Goal: Information Seeking & Learning: Learn about a topic

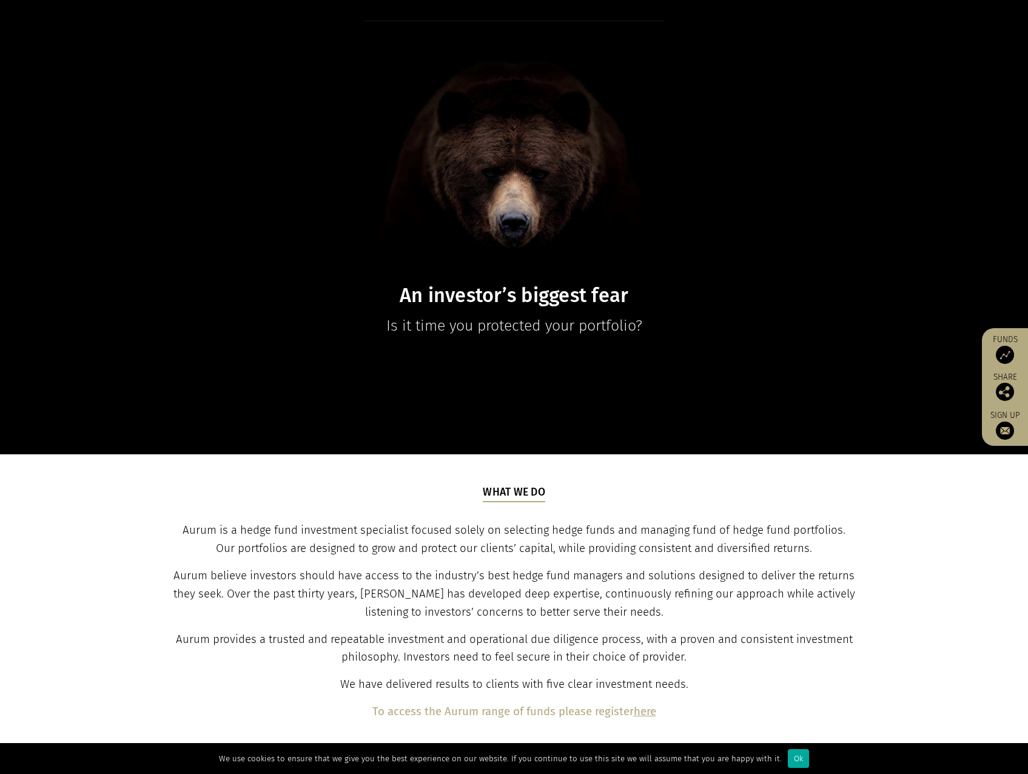
scroll to position [243, 0]
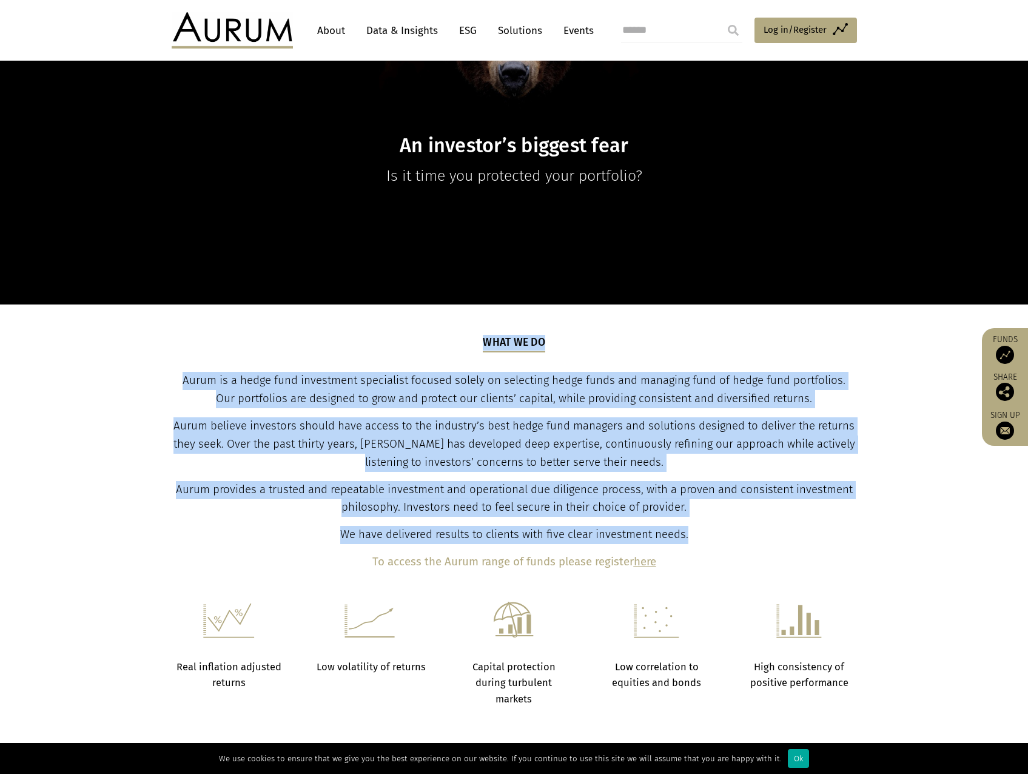
drag, startPoint x: 158, startPoint y: 382, endPoint x: 695, endPoint y: 536, distance: 557.9
click at [695, 536] on section "What we do Aurum is a hedge fund investment specialist focused solely on select…" at bounding box center [514, 453] width 1028 height 297
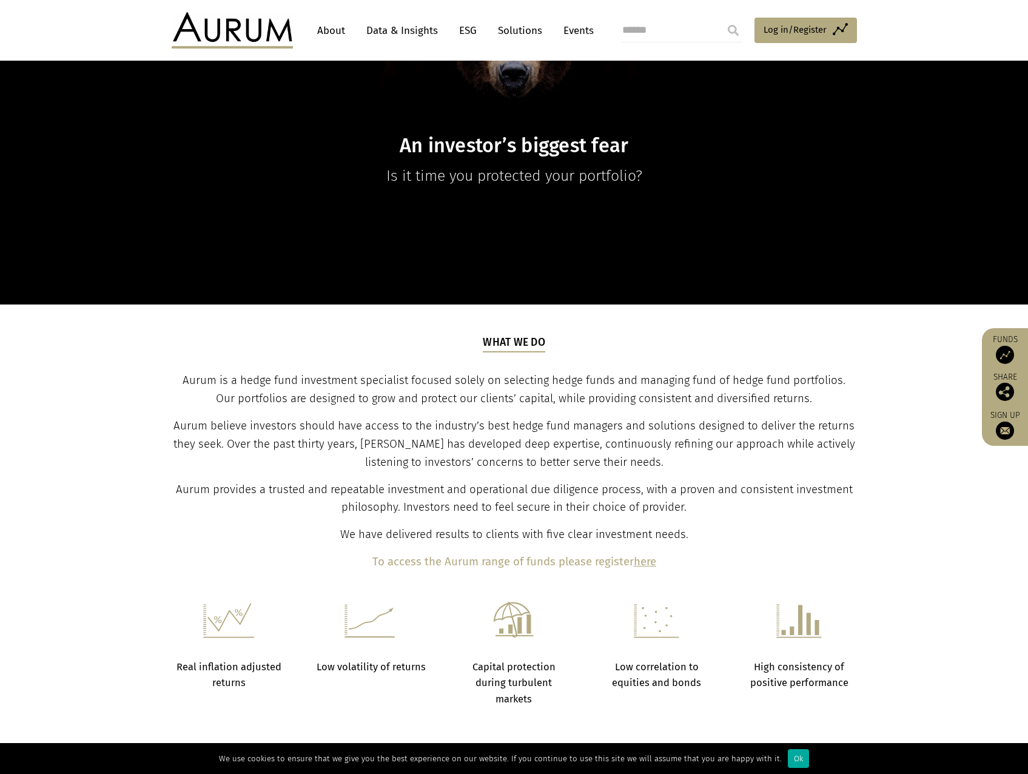
click at [593, 319] on section "What we do Aurum is a hedge fund investment specialist focused solely on select…" at bounding box center [514, 453] width 1028 height 297
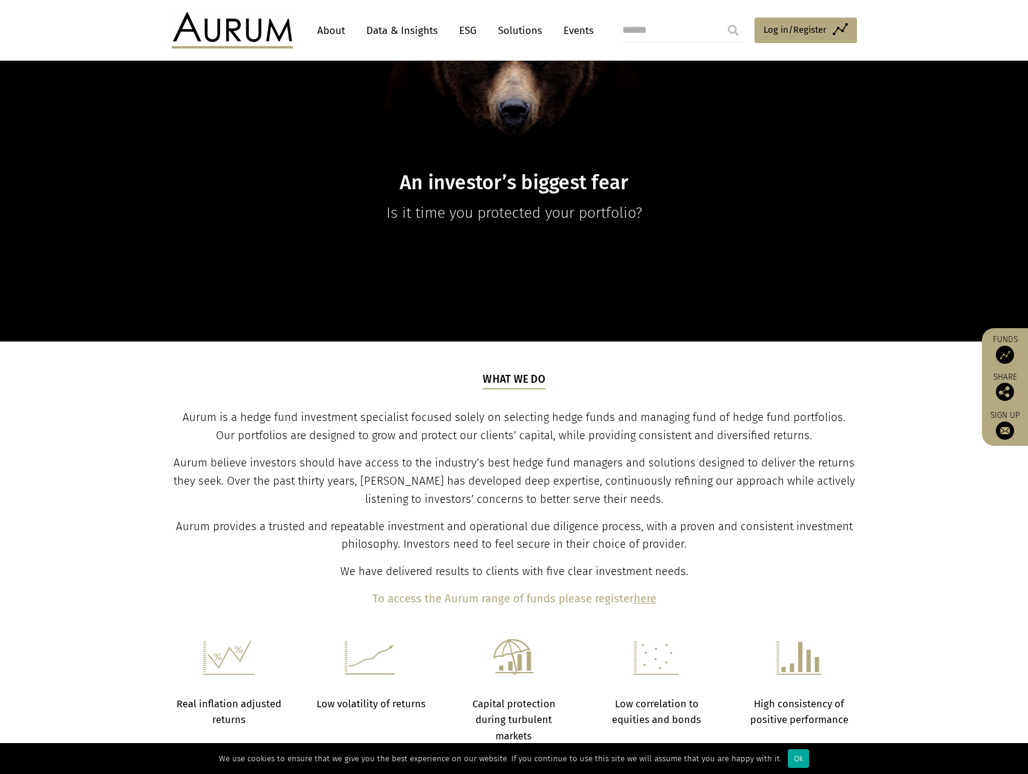
scroll to position [88, 0]
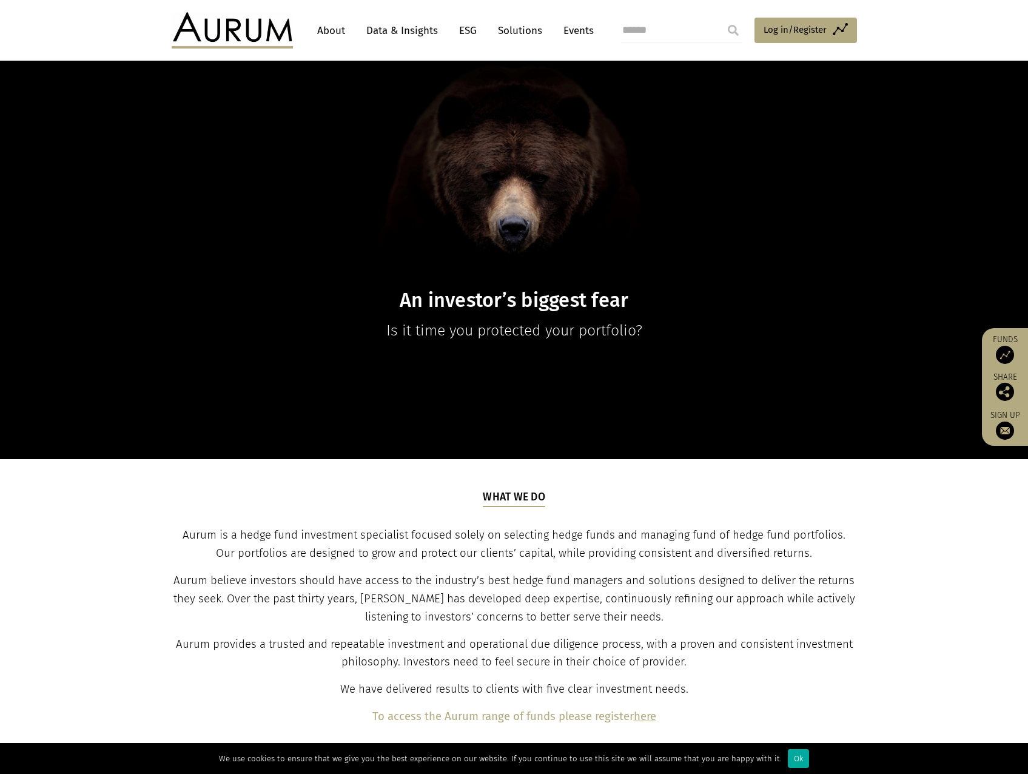
click at [570, 32] on link "Events" at bounding box center [575, 30] width 36 height 22
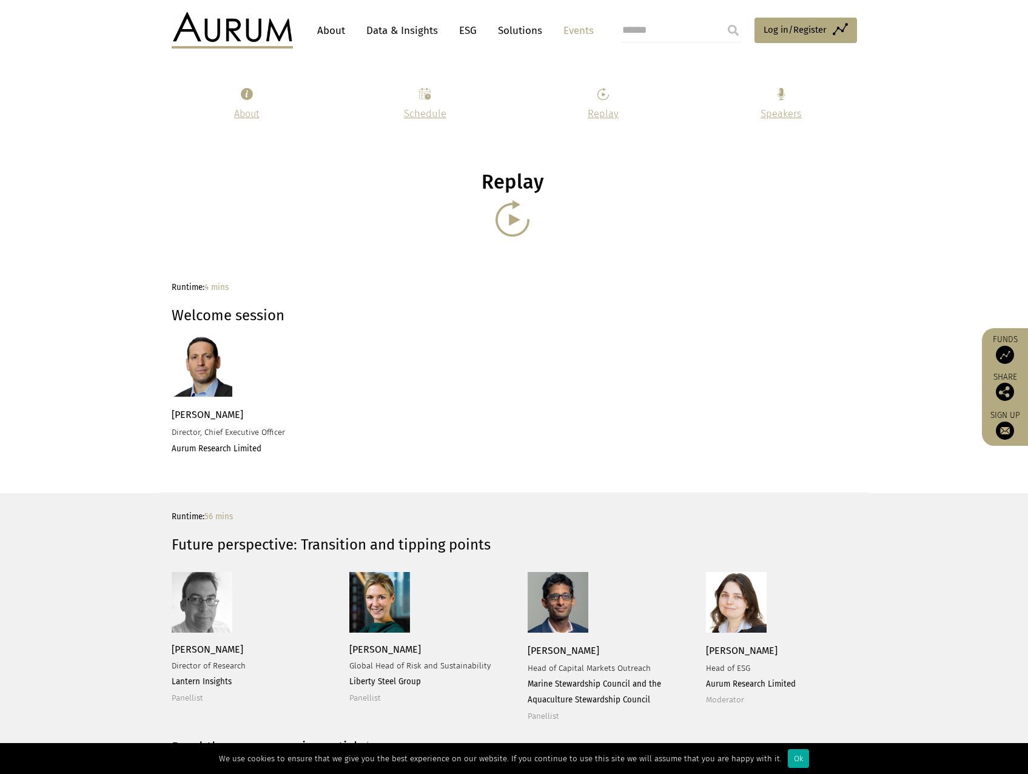
scroll to position [1031, 0]
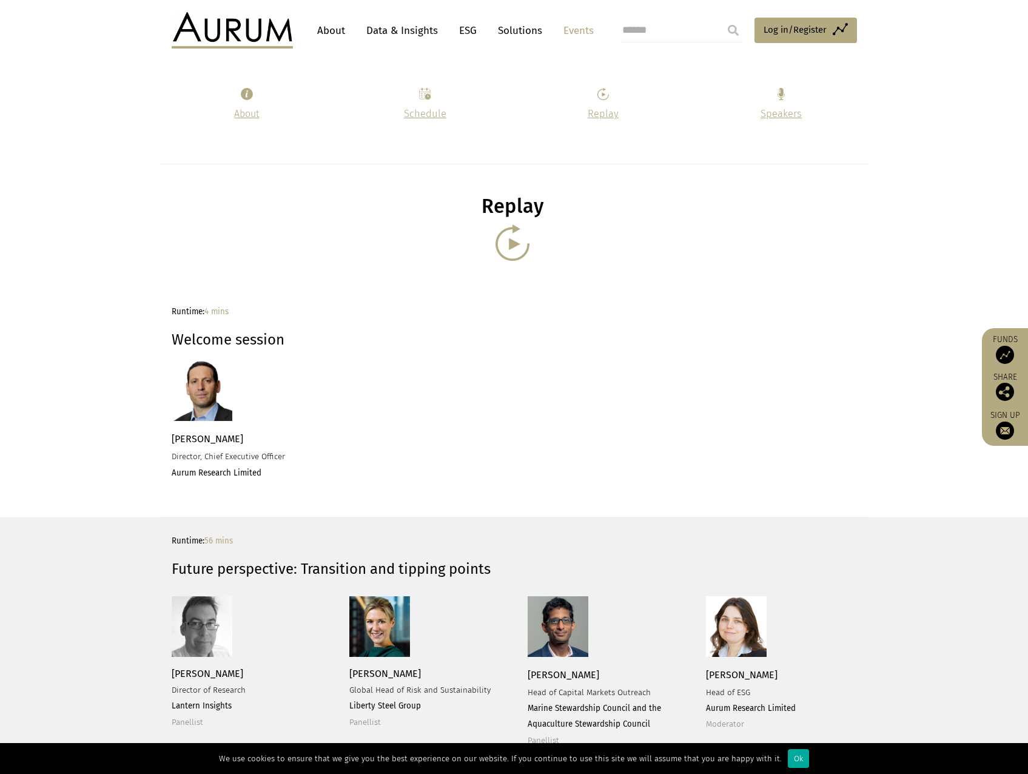
click at [466, 32] on link "ESG" at bounding box center [468, 30] width 30 height 22
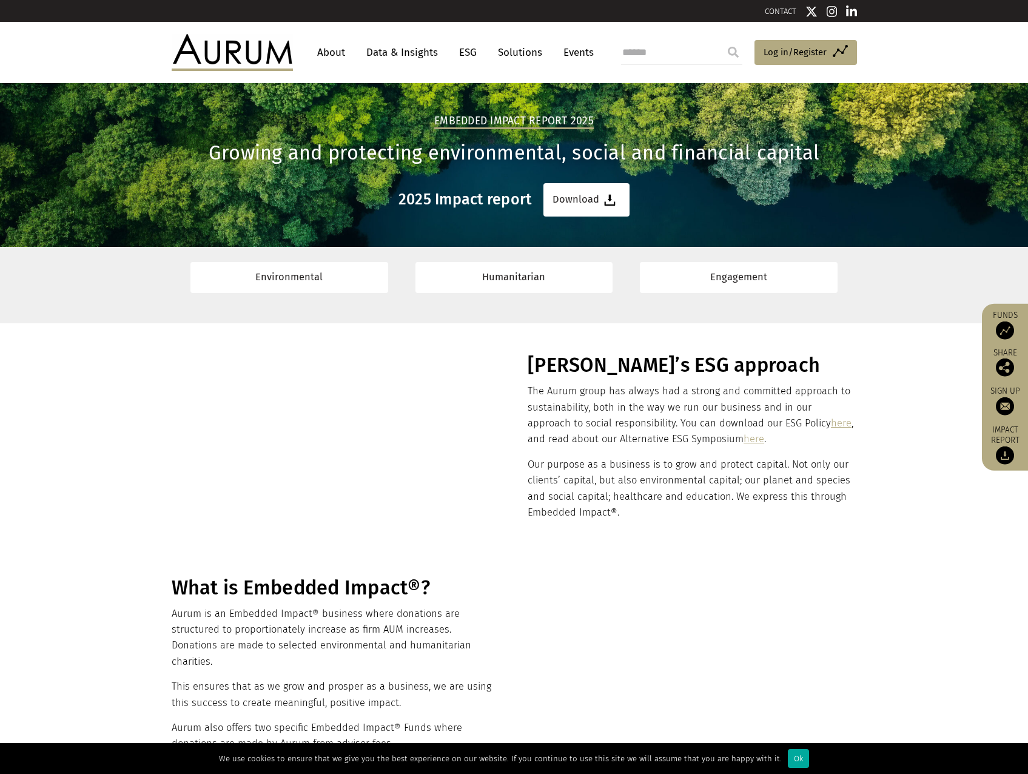
click at [408, 47] on link "Data & Insights" at bounding box center [402, 52] width 84 height 22
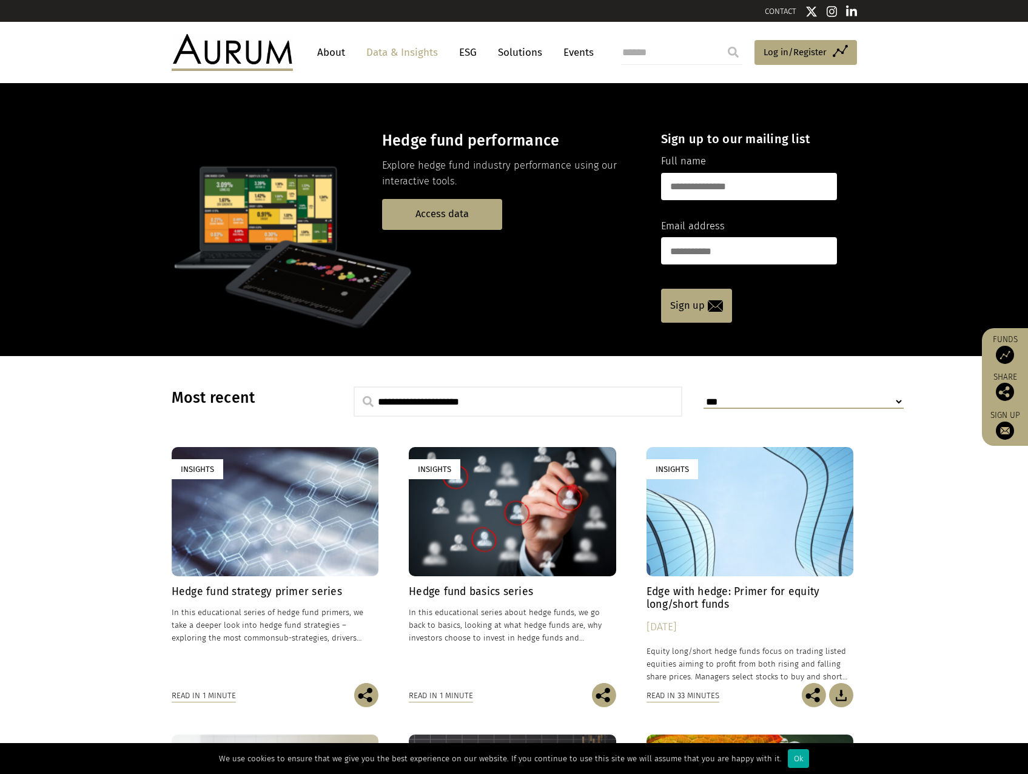
click at [332, 56] on link "About" at bounding box center [331, 52] width 40 height 22
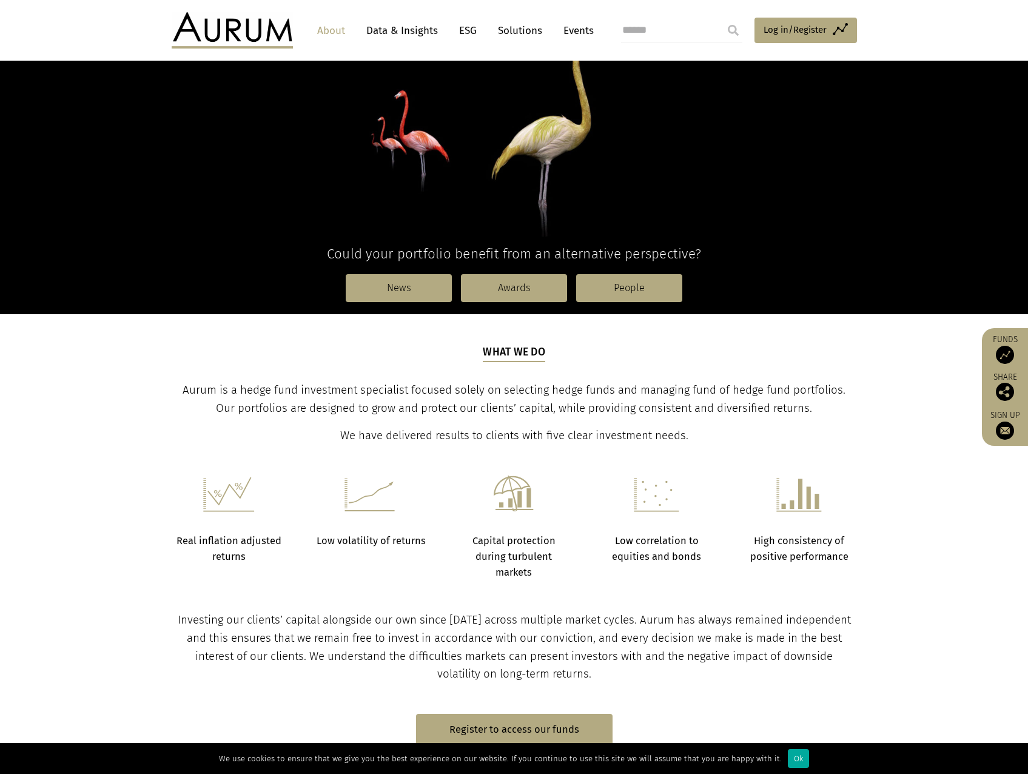
scroll to position [182, 0]
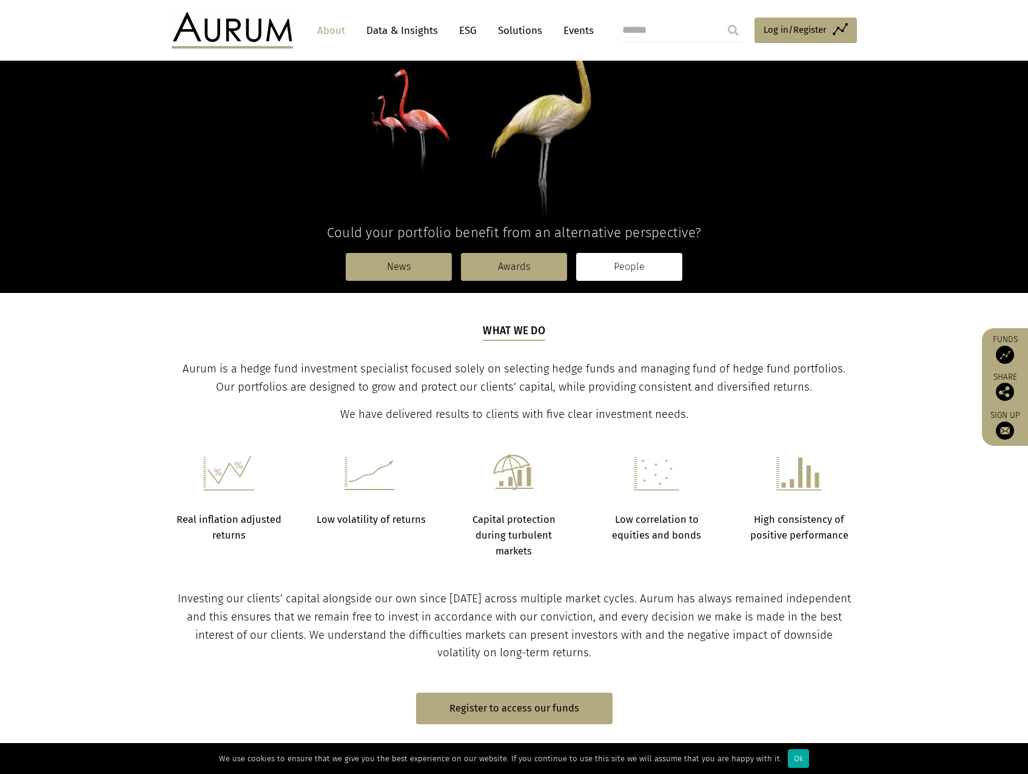
click at [623, 263] on link "People" at bounding box center [629, 267] width 106 height 28
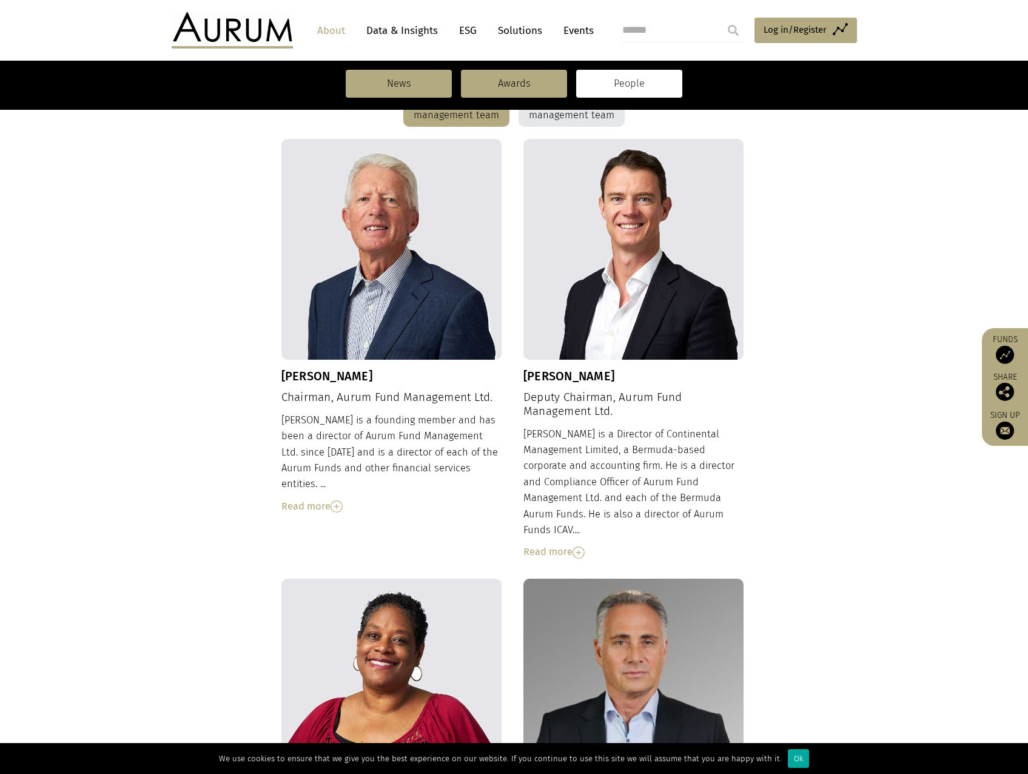
scroll to position [364, 0]
click at [327, 498] on div "Read more" at bounding box center [391, 506] width 221 height 16
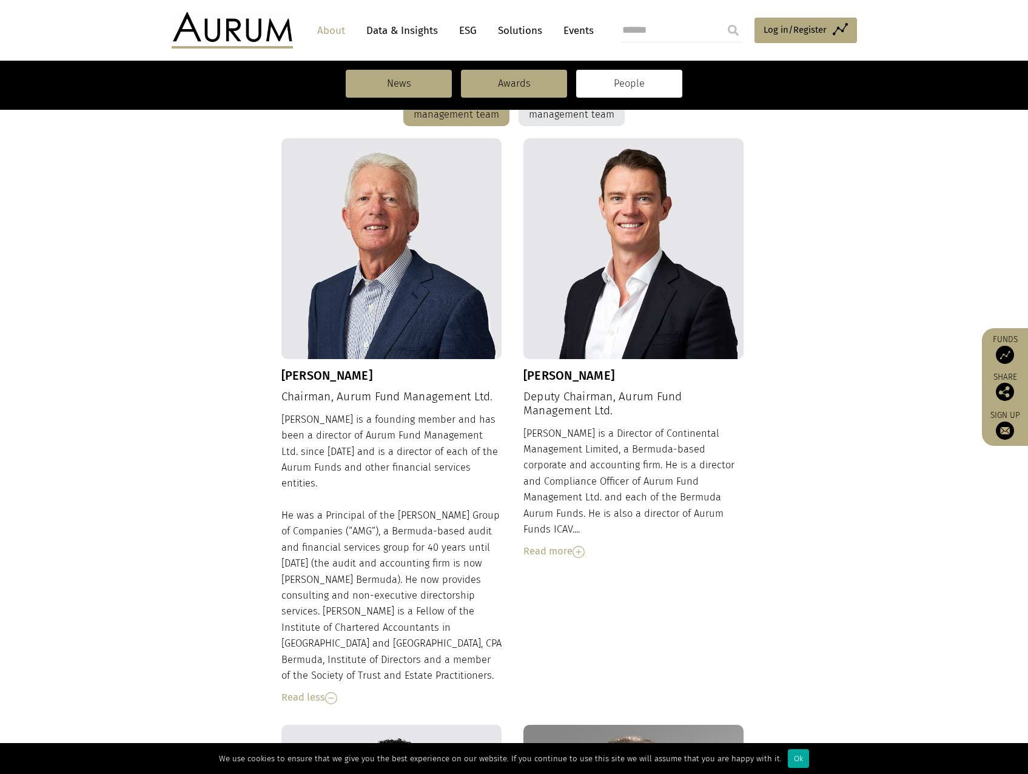
click at [573, 544] on div "Read more" at bounding box center [633, 552] width 221 height 16
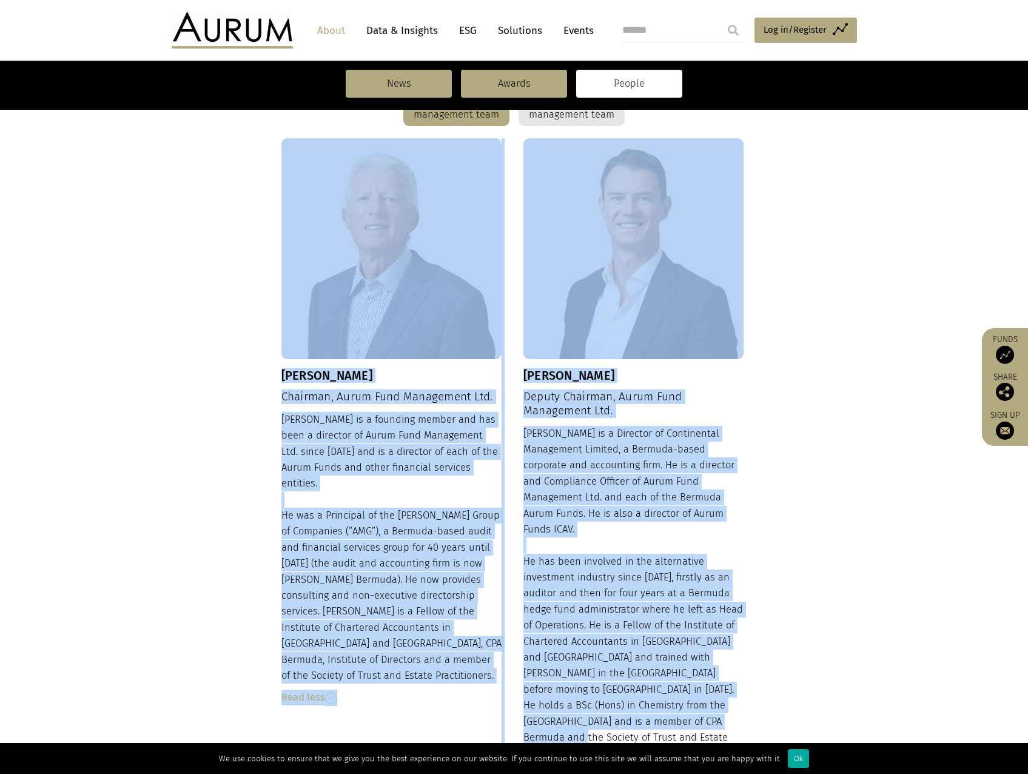
drag, startPoint x: 280, startPoint y: 375, endPoint x: 729, endPoint y: 704, distance: 555.9
drag, startPoint x: 729, startPoint y: 704, endPoint x: 690, endPoint y: 663, distance: 55.8
copy div "Dudley Cottingham Chairman, Aurum Fund Management Ltd. Dudley is a founding mem…"
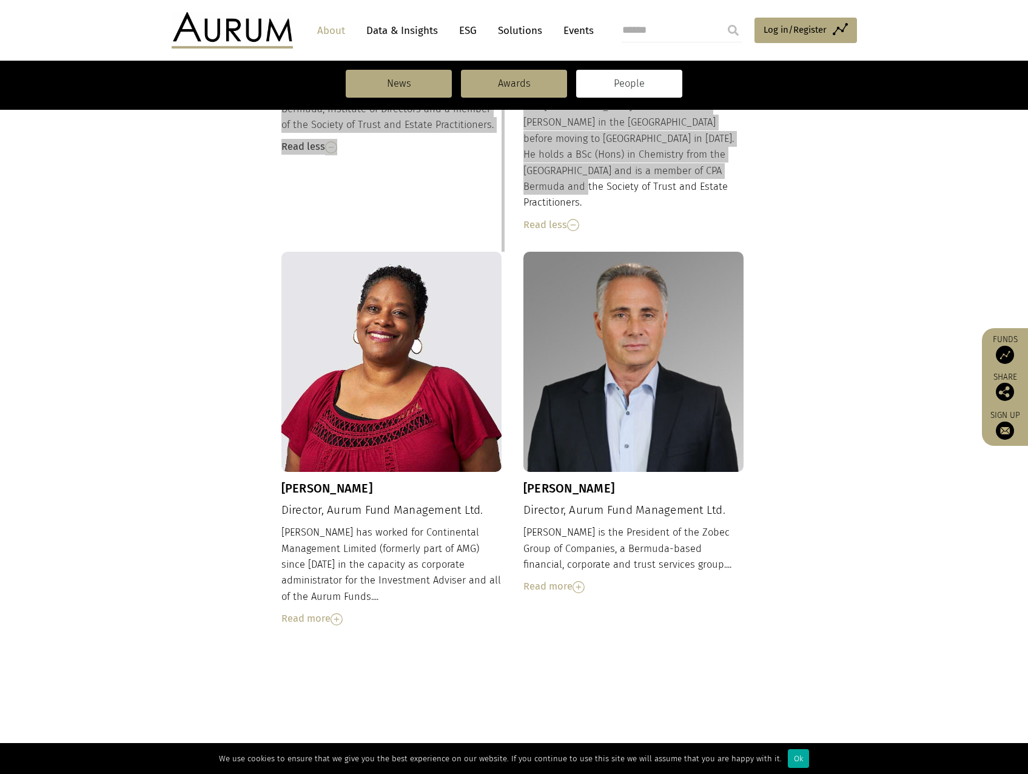
scroll to position [971, 0]
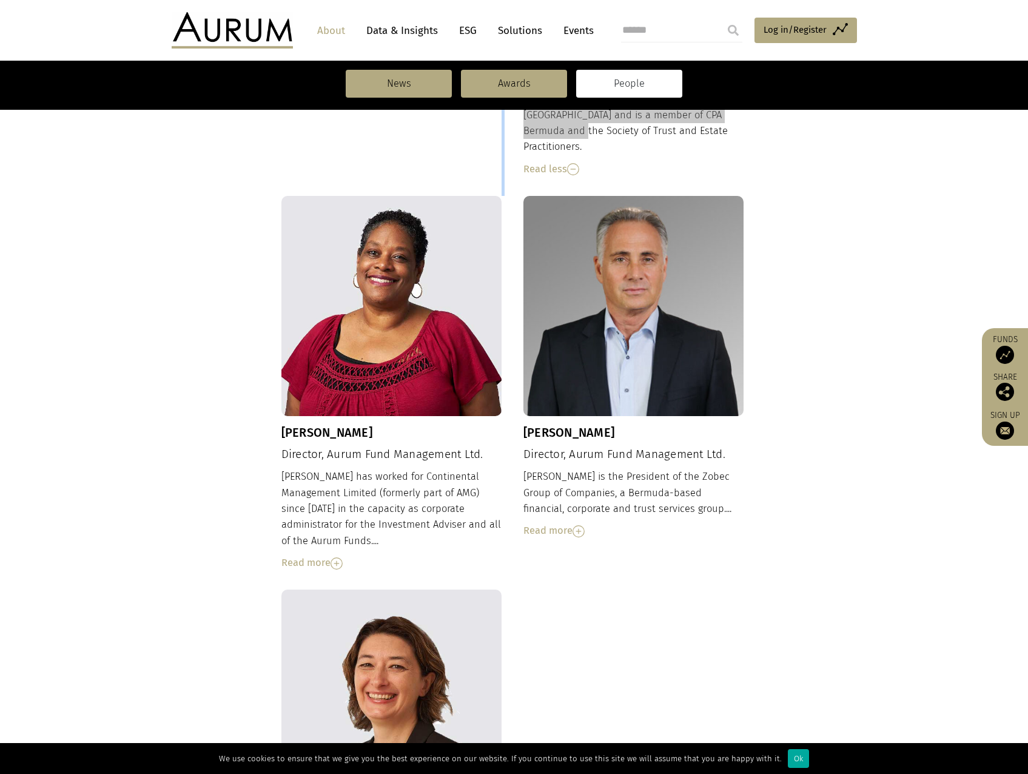
drag, startPoint x: 315, startPoint y: 491, endPoint x: 391, endPoint y: 495, distance: 75.9
click at [315, 555] on div "Read more" at bounding box center [391, 563] width 221 height 16
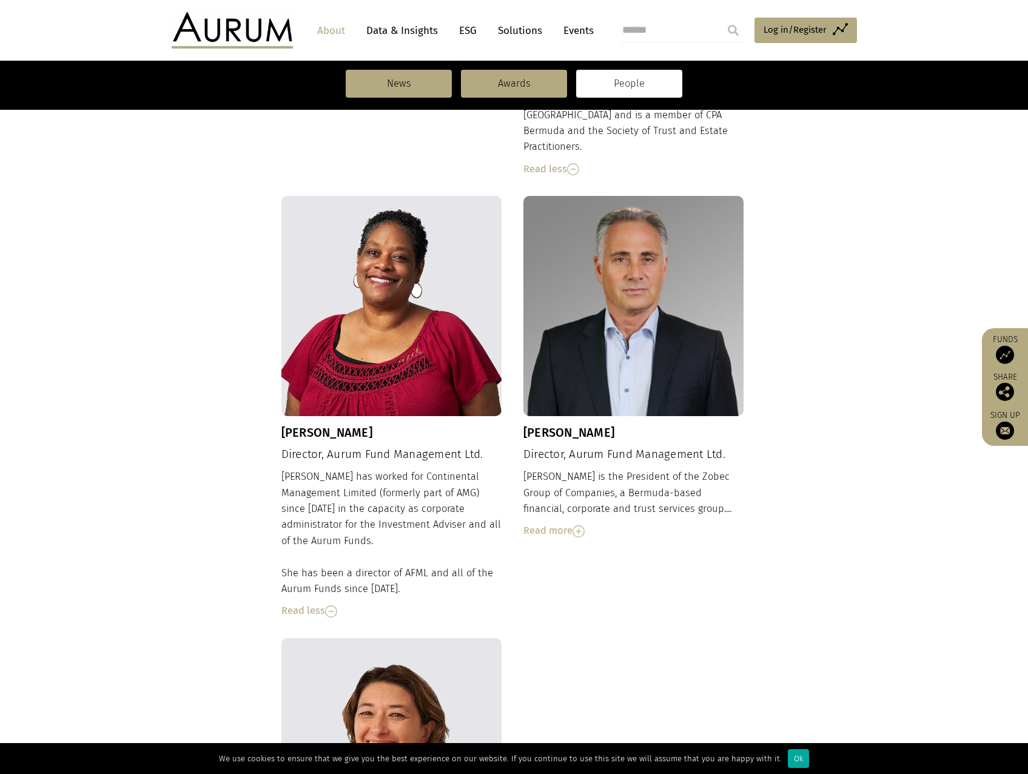
click at [540, 523] on div "Read more" at bounding box center [633, 531] width 221 height 16
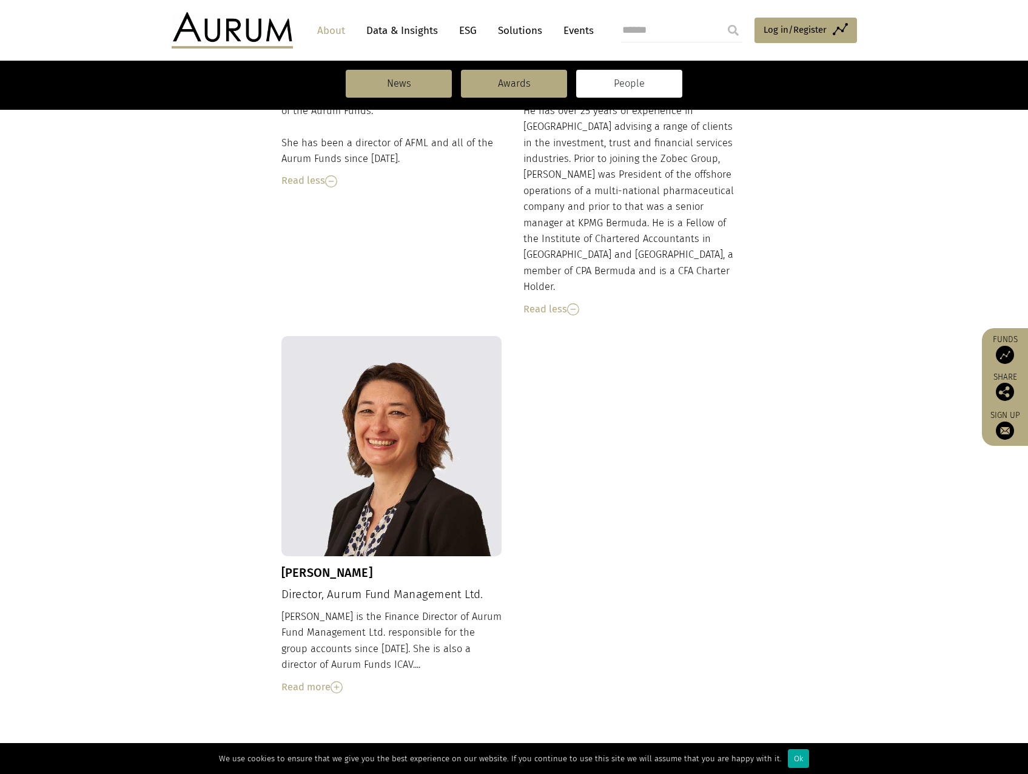
scroll to position [1395, 0]
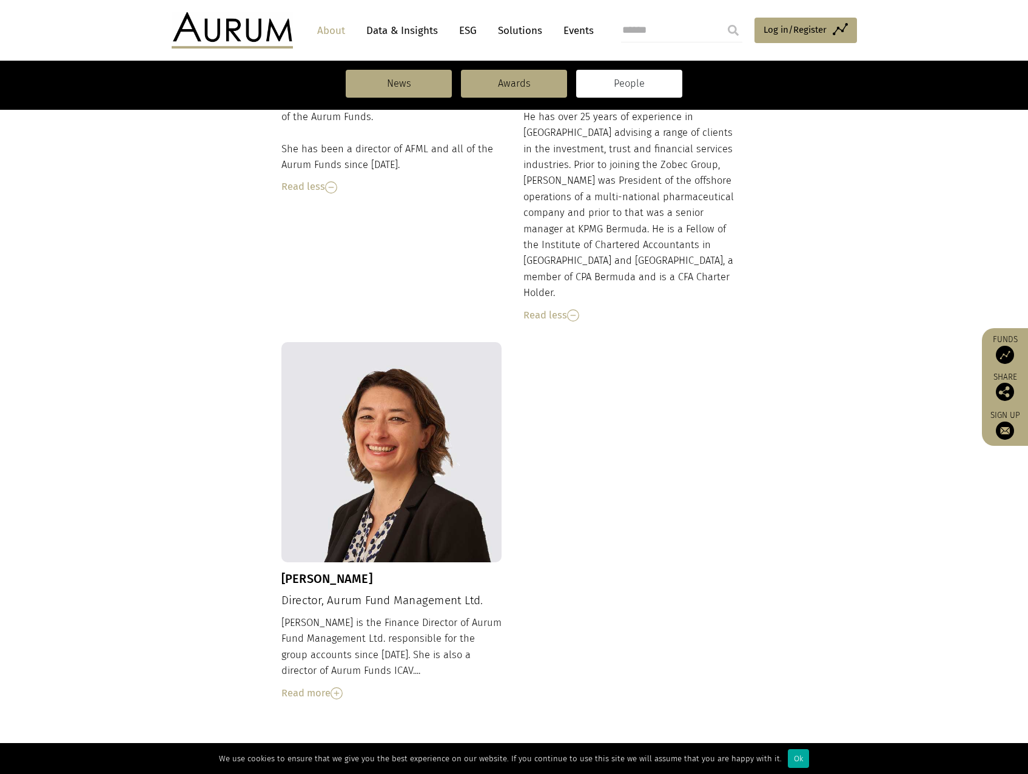
drag, startPoint x: 317, startPoint y: 607, endPoint x: 384, endPoint y: 534, distance: 99.2
click at [317, 685] on div "Read more" at bounding box center [391, 693] width 221 height 16
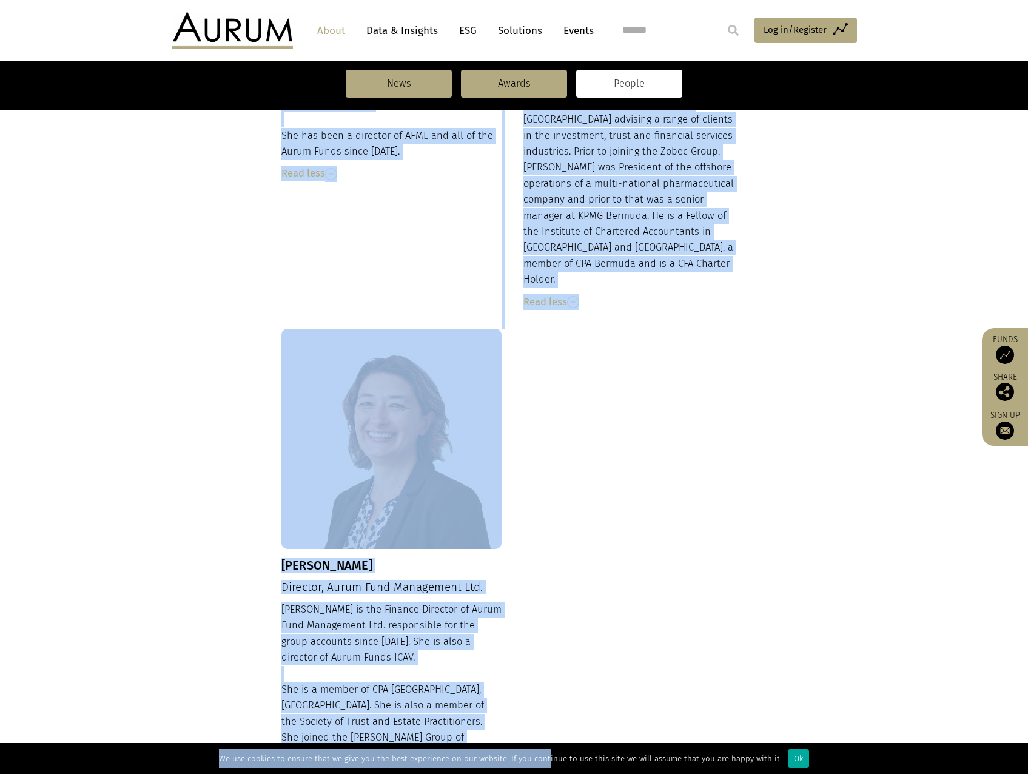
scroll to position [1481, 0]
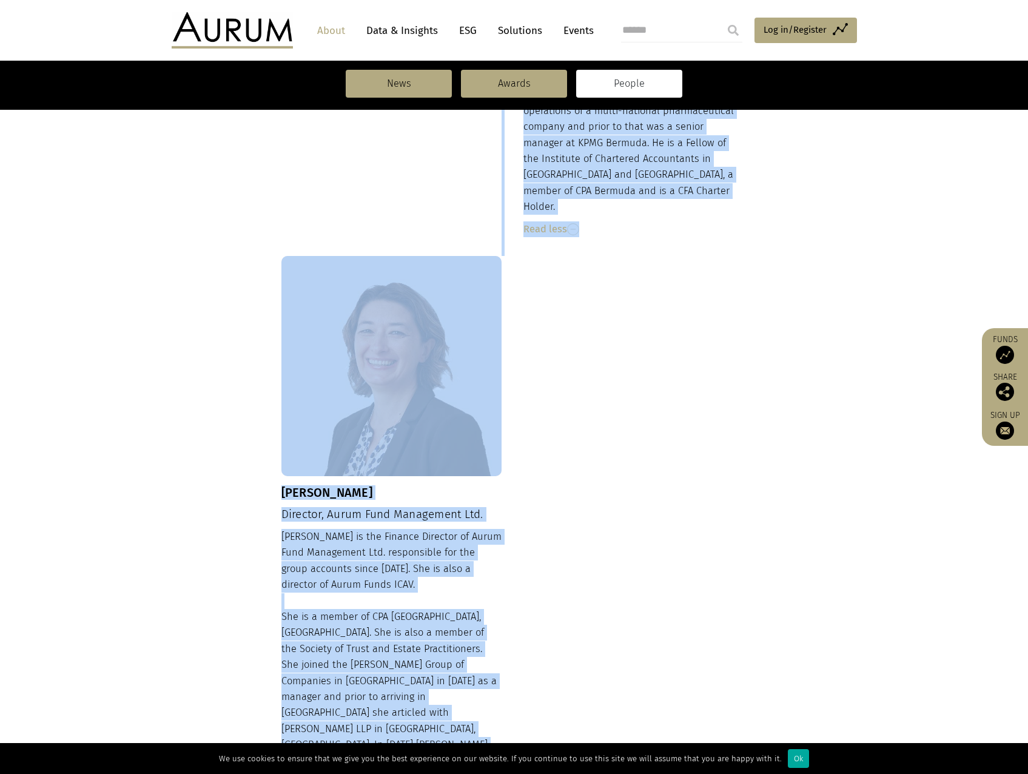
drag, startPoint x: 278, startPoint y: 208, endPoint x: 444, endPoint y: 676, distance: 496.7
drag, startPoint x: 444, startPoint y: 676, endPoint x: 414, endPoint y: 660, distance: 33.9
copy div "Tina Gibbons Director, Aurum Fund Management Ltd. Tina has worked for Continent…"
click at [543, 352] on div "Nancy Morrison Director, Aurum Fund Management Ltd. Nancy is the Finance Direct…" at bounding box center [514, 549] width 466 height 586
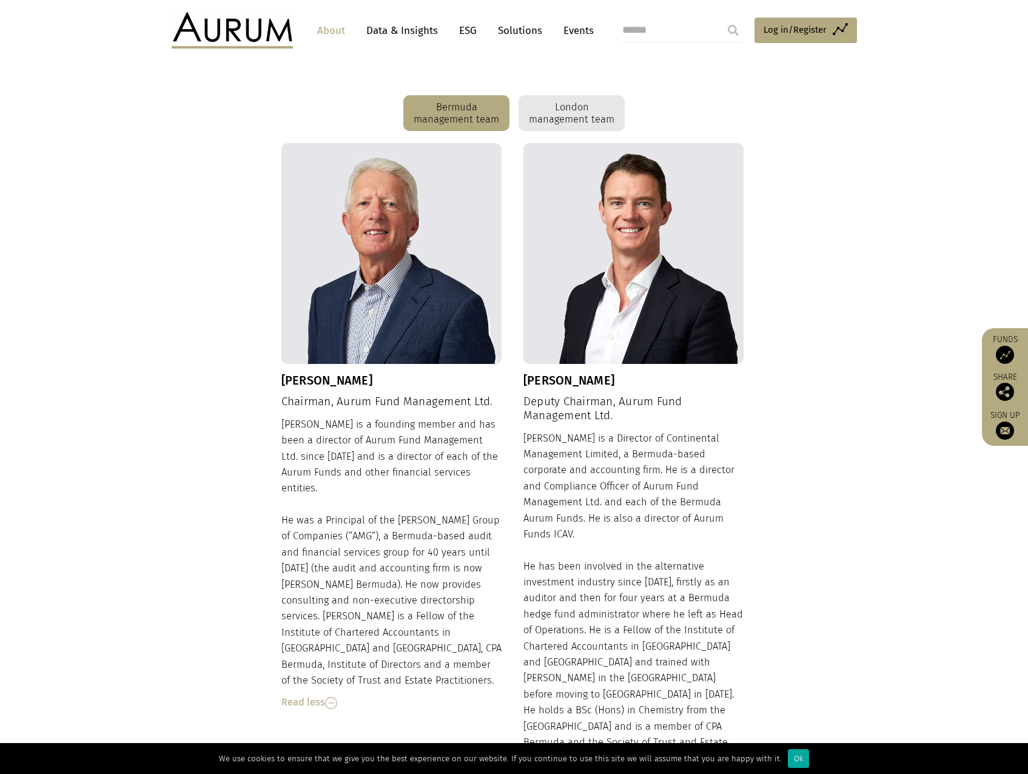
scroll to position [207, 0]
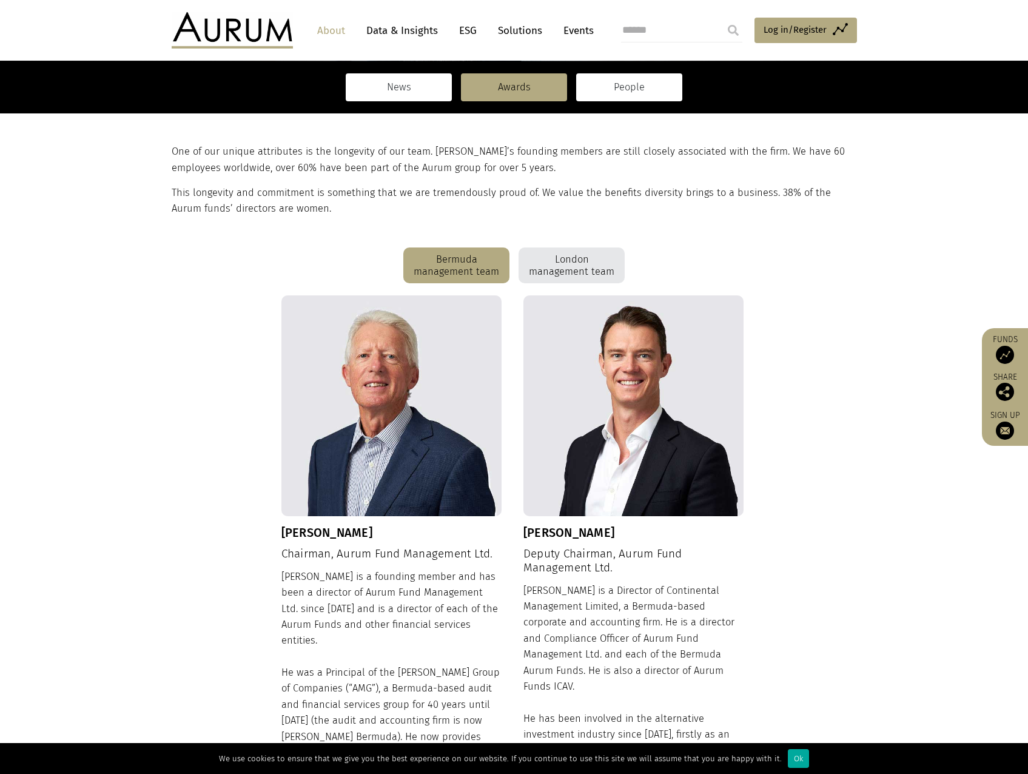
click at [422, 93] on link "News" at bounding box center [399, 87] width 106 height 28
click at [272, 19] on img at bounding box center [232, 30] width 121 height 36
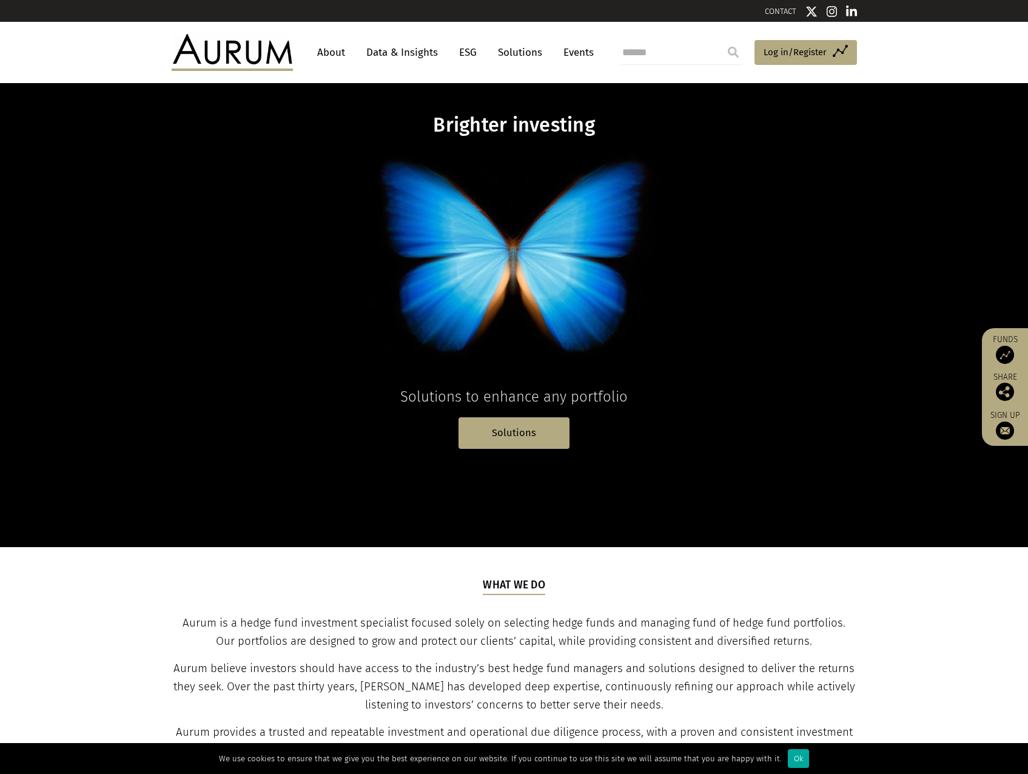
click at [339, 54] on link "About" at bounding box center [331, 52] width 40 height 22
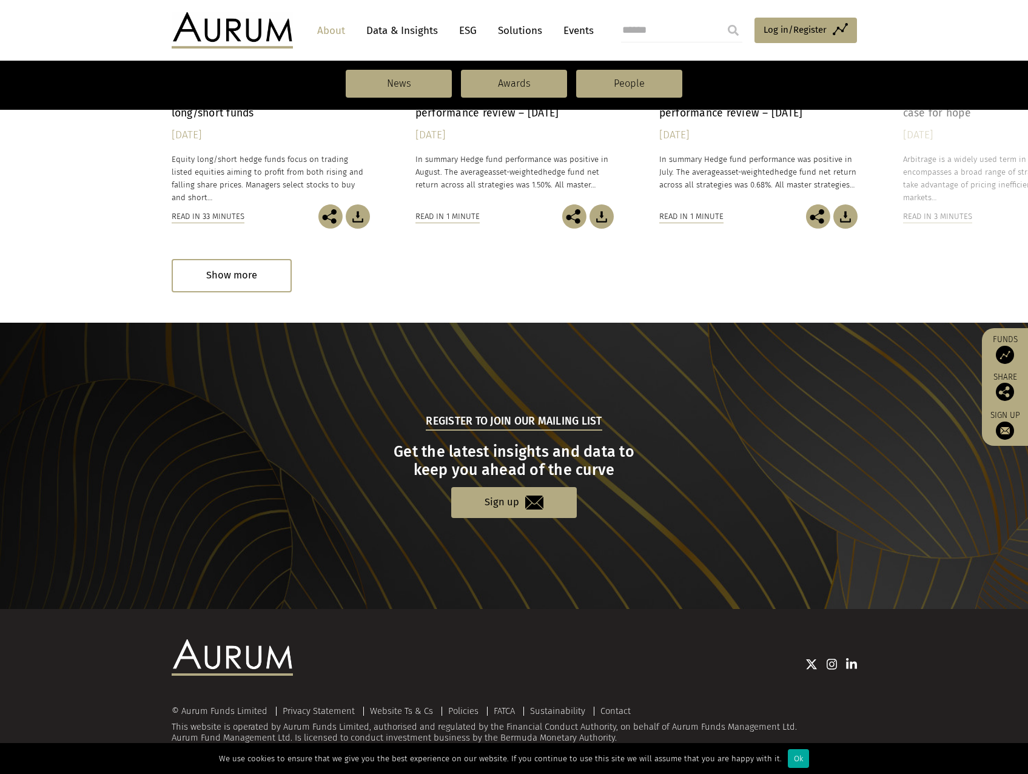
scroll to position [1043, 0]
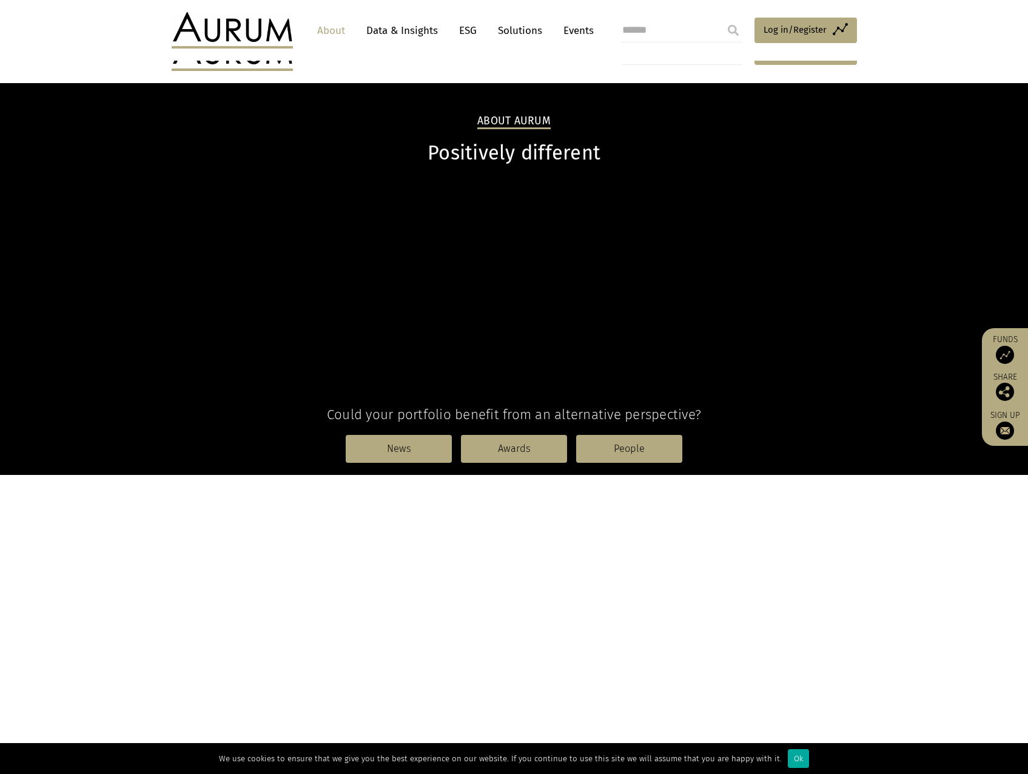
scroll to position [1043, 0]
